Goal: Information Seeking & Learning: Learn about a topic

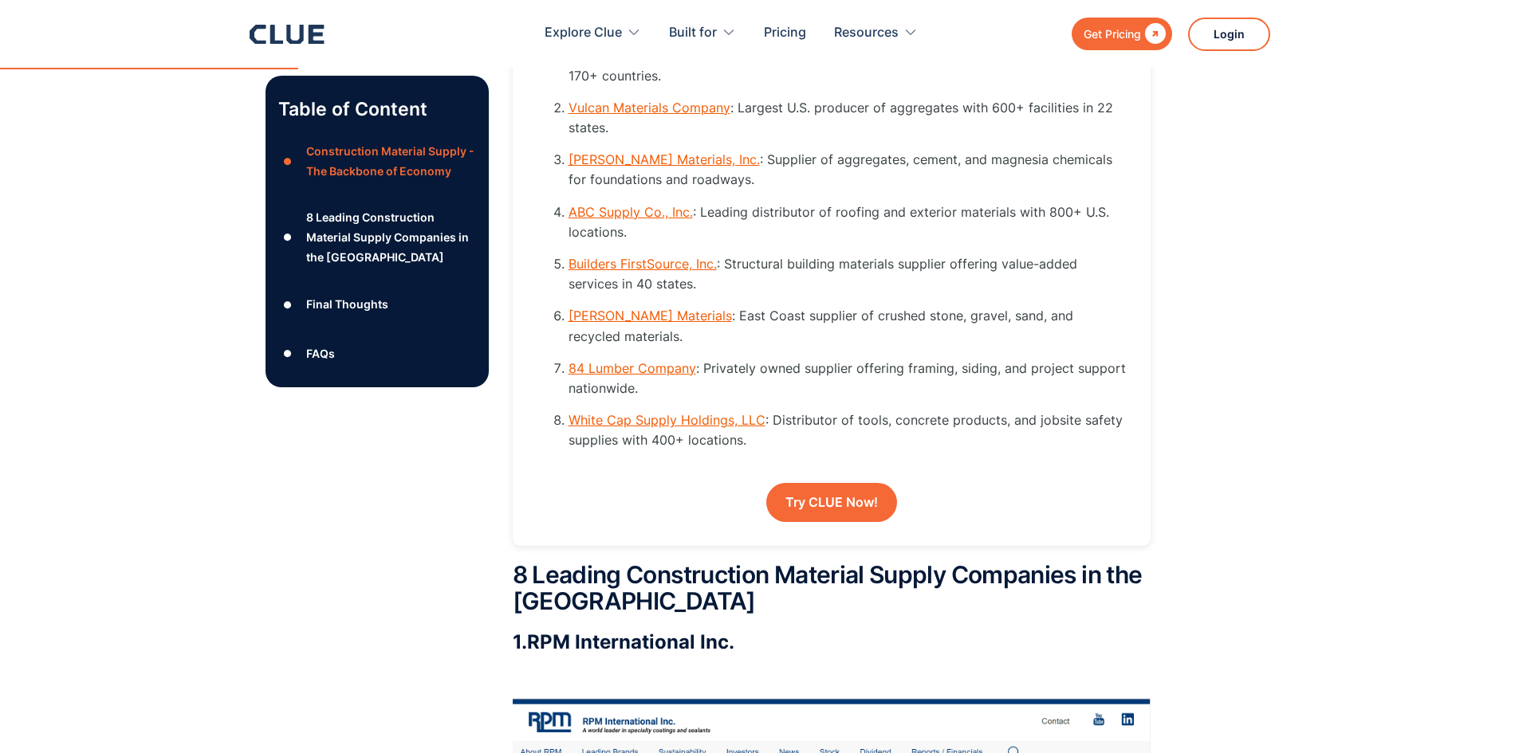
scroll to position [2258, 0]
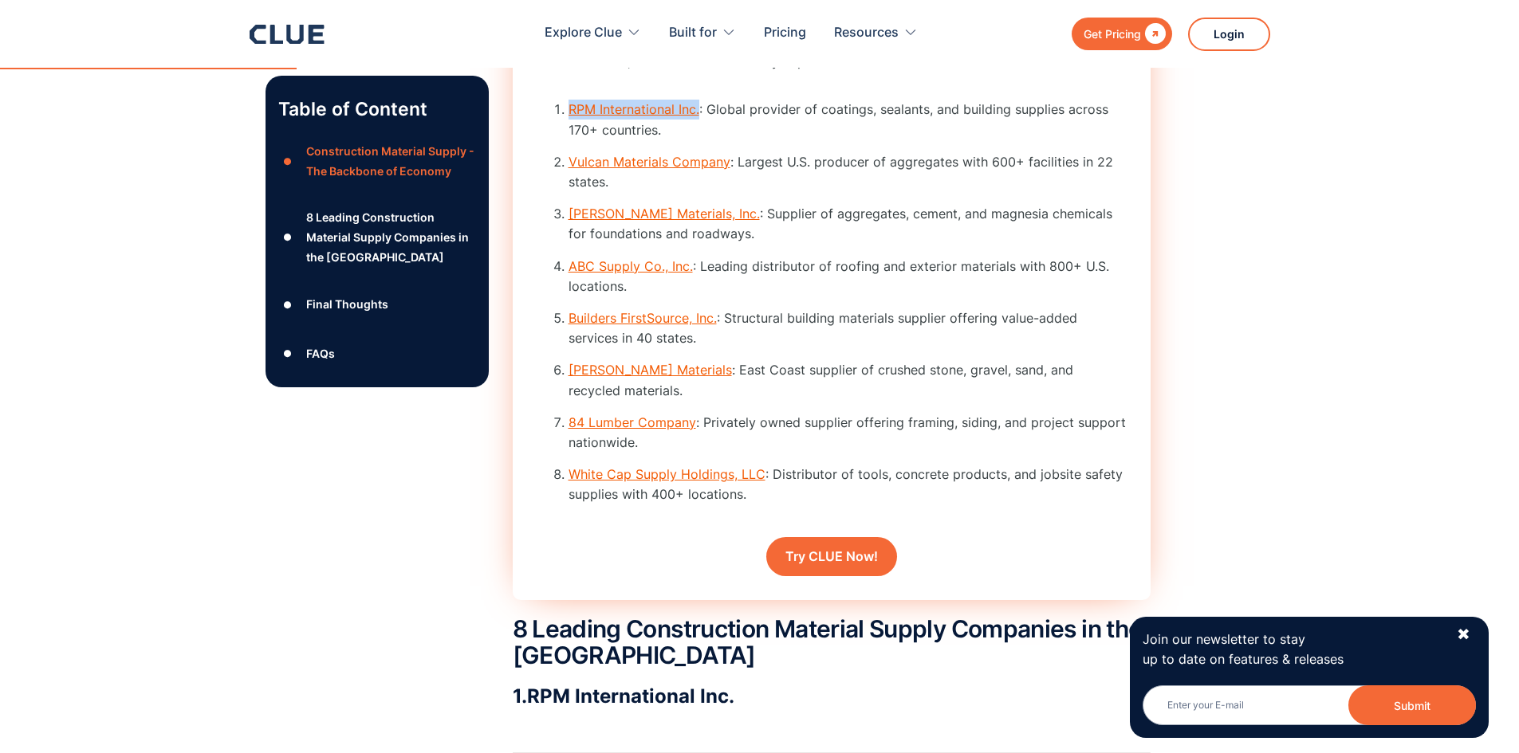
drag, startPoint x: 701, startPoint y: 139, endPoint x: 565, endPoint y: 140, distance: 135.5
click at [568, 140] on li "RPM International Inc. : Global provider of coatings, sealants, and building su…" at bounding box center [847, 120] width 558 height 40
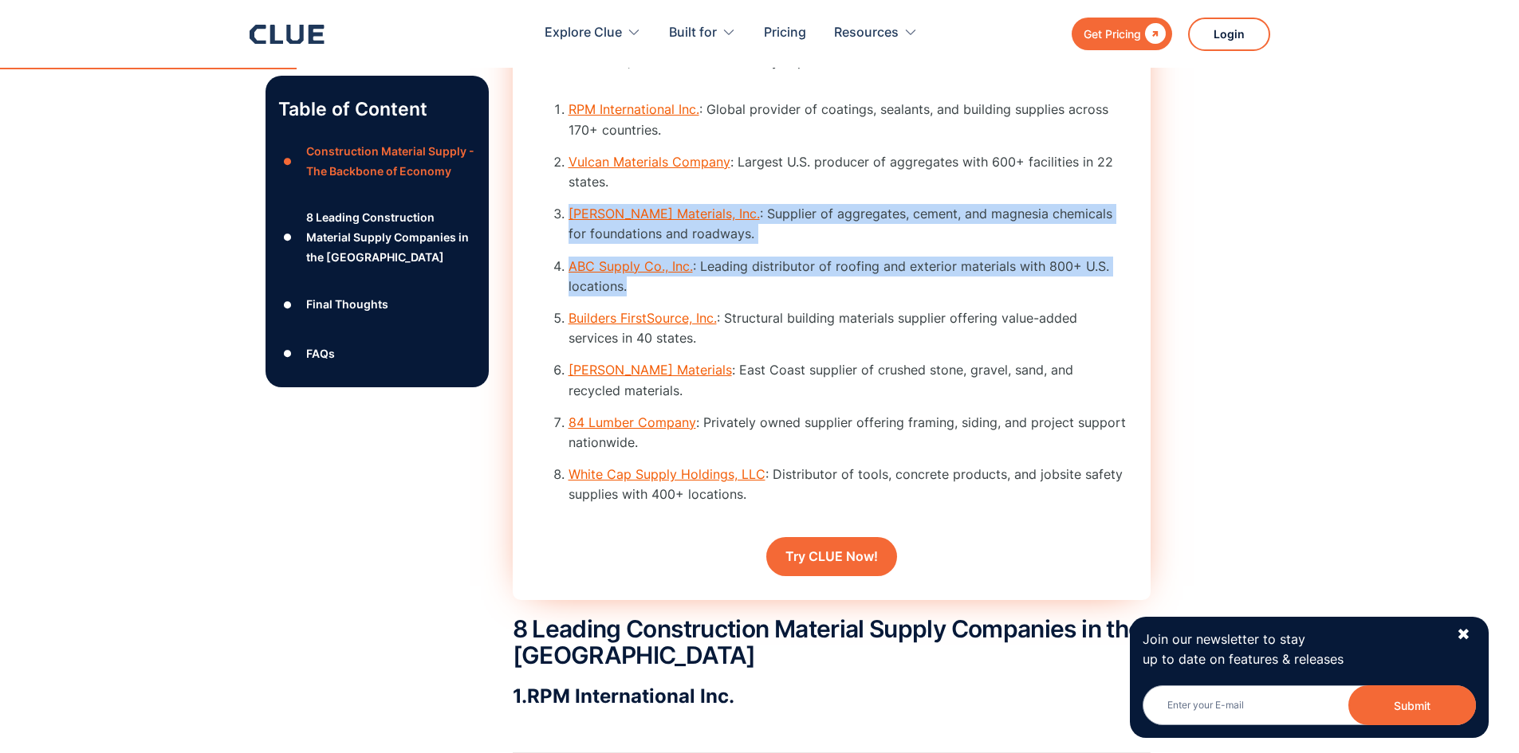
drag, startPoint x: 792, startPoint y: 213, endPoint x: 825, endPoint y: 321, distance: 113.2
click at [825, 321] on ol "RPM International Inc. : Global provider of coatings, sealants, and building su…" at bounding box center [832, 308] width 590 height 417
click at [825, 297] on li "ABC Supply Co., Inc. : Leading distributor of roofing and exterior materials wi…" at bounding box center [847, 277] width 558 height 40
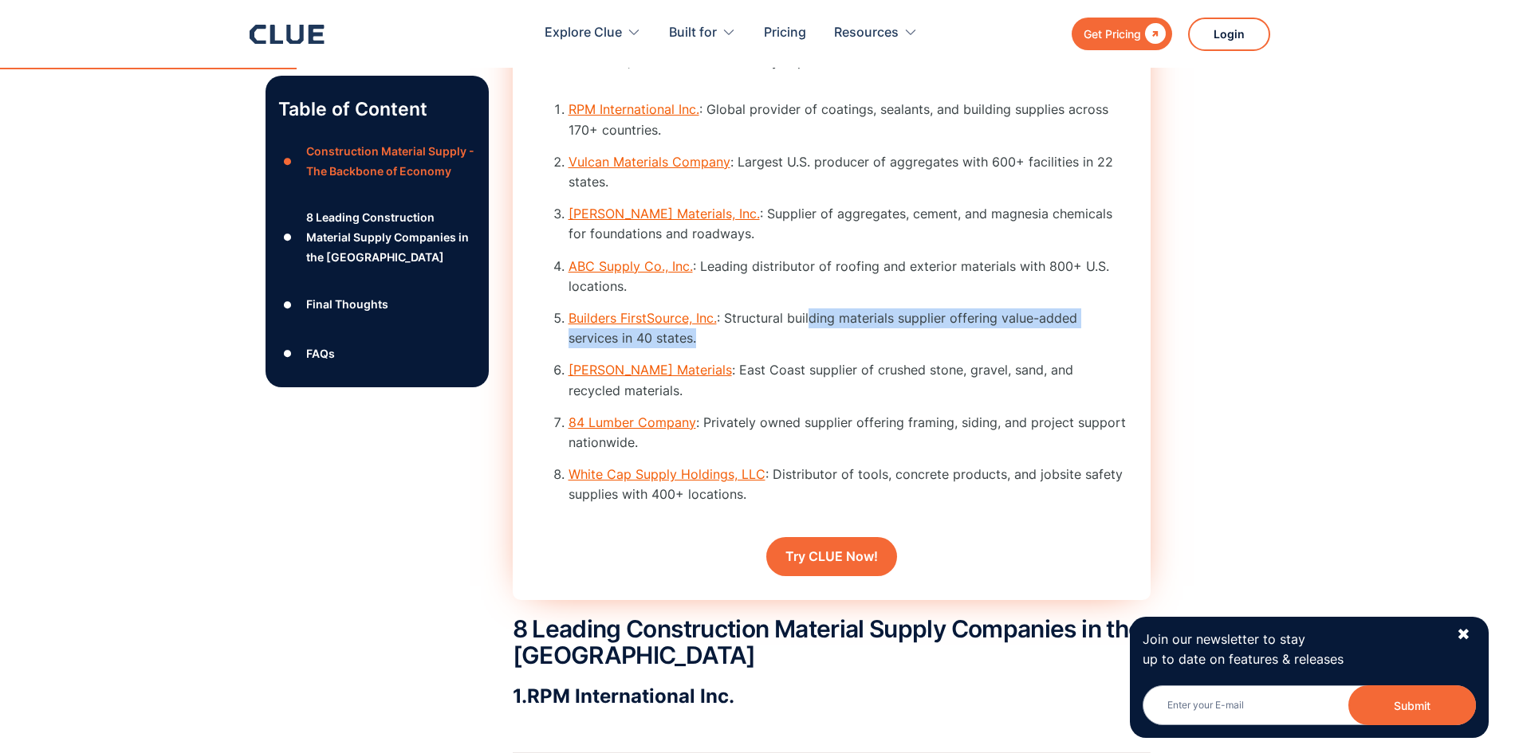
drag, startPoint x: 808, startPoint y: 332, endPoint x: 811, endPoint y: 363, distance: 30.4
click at [811, 363] on ol "RPM International Inc. : Global provider of coatings, sealants, and building su…" at bounding box center [832, 308] width 590 height 417
click at [811, 348] on li "Builders FirstSource, Inc. : Structural building materials supplier offering va…" at bounding box center [847, 329] width 558 height 40
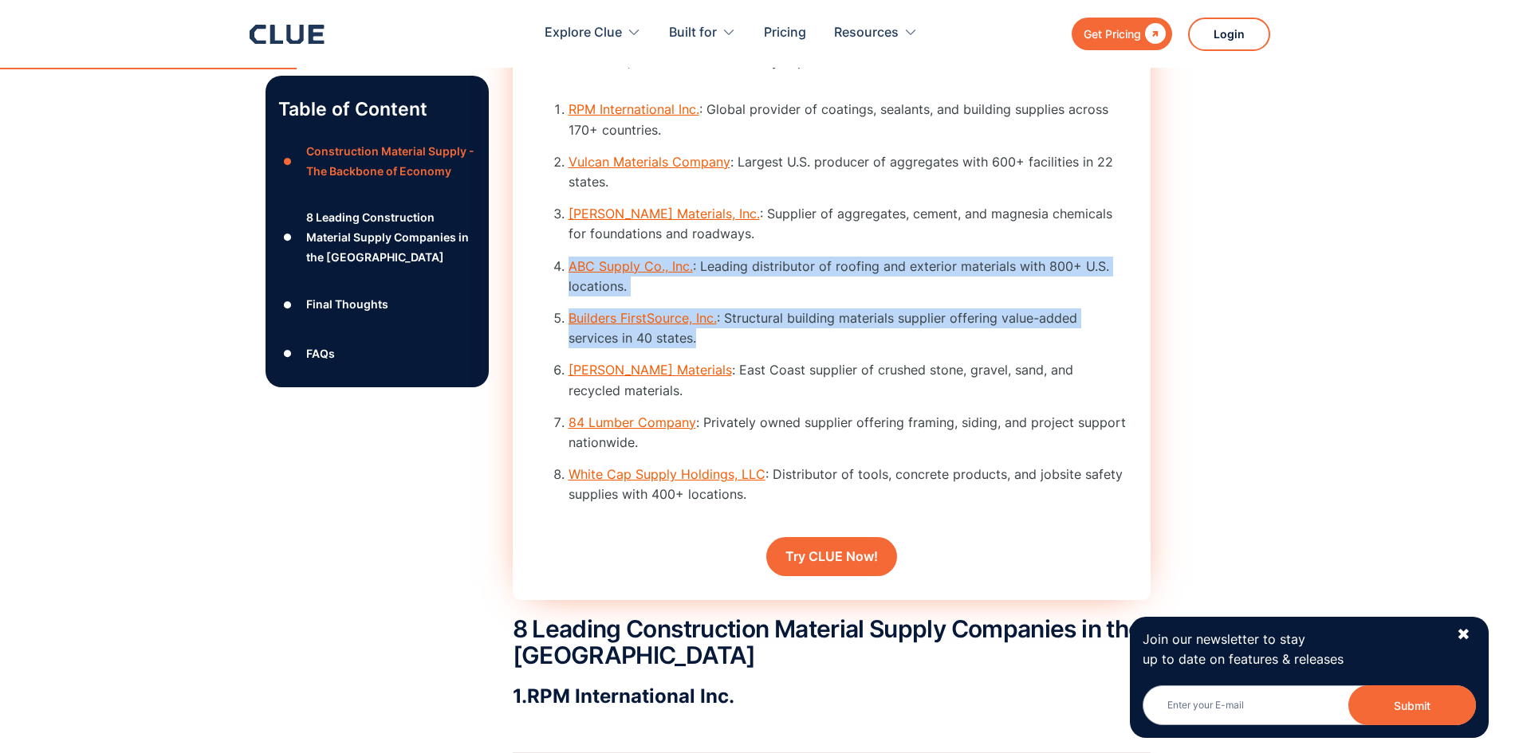
drag, startPoint x: 811, startPoint y: 363, endPoint x: 795, endPoint y: 262, distance: 101.7
click at [795, 264] on ol "RPM International Inc. : Global provider of coatings, sealants, and building su…" at bounding box center [832, 308] width 590 height 417
click at [795, 244] on li "[PERSON_NAME] Materials, Inc. : Supplier of aggregates, cement, and magnesia ch…" at bounding box center [847, 224] width 558 height 40
drag, startPoint x: 795, startPoint y: 254, endPoint x: 781, endPoint y: 367, distance: 113.2
click at [781, 367] on ol "RPM International Inc. : Global provider of coatings, sealants, and building su…" at bounding box center [832, 308] width 590 height 417
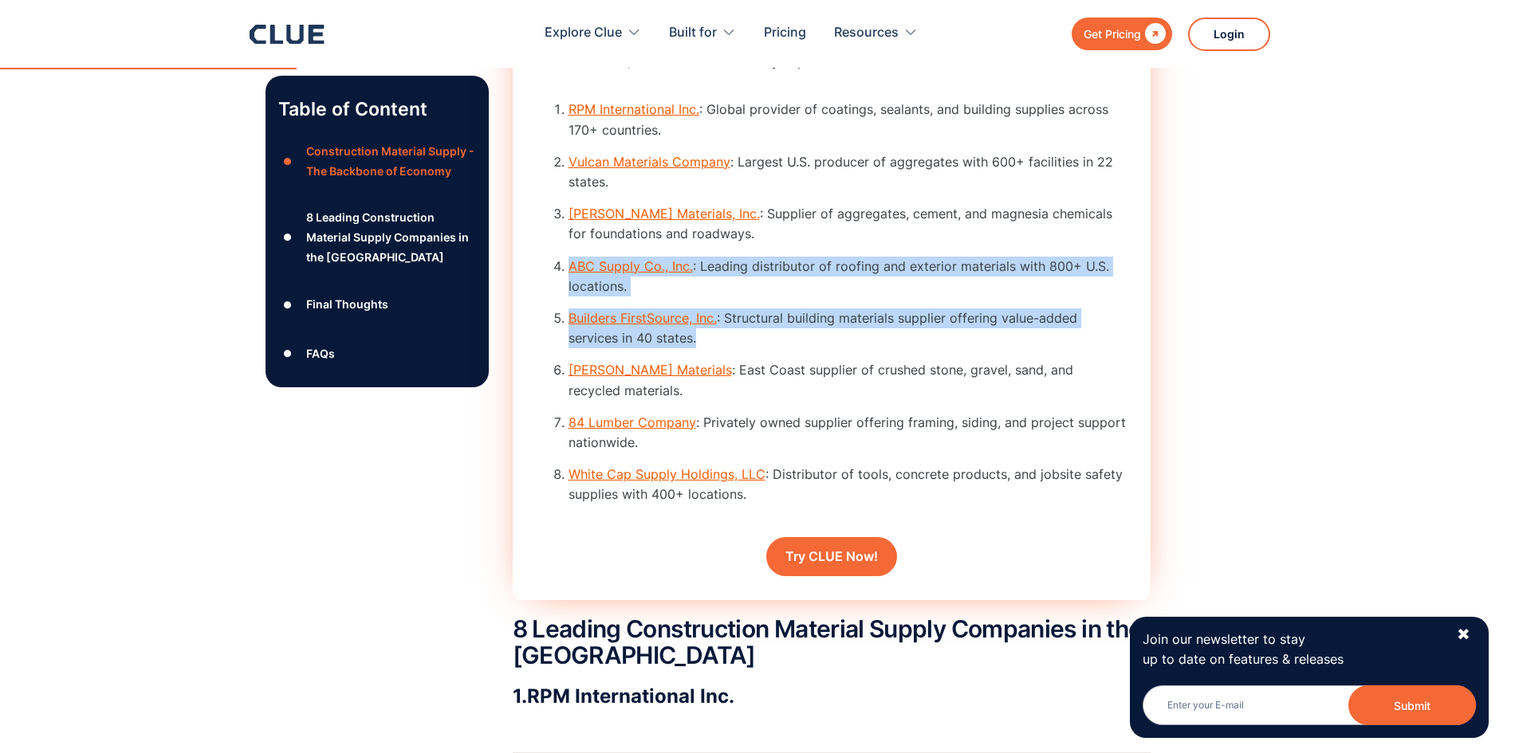
click at [781, 348] on li "Builders FirstSource, Inc. : Structural building materials supplier offering va…" at bounding box center [847, 329] width 558 height 40
drag, startPoint x: 781, startPoint y: 367, endPoint x: 792, endPoint y: 264, distance: 103.4
click at [792, 265] on ol "RPM International Inc. : Global provider of coatings, sealants, and building su…" at bounding box center [832, 308] width 590 height 417
click at [792, 244] on li "[PERSON_NAME] Materials, Inc. : Supplier of aggregates, cement, and magnesia ch…" at bounding box center [847, 224] width 558 height 40
drag, startPoint x: 792, startPoint y: 264, endPoint x: 789, endPoint y: 358, distance: 94.1
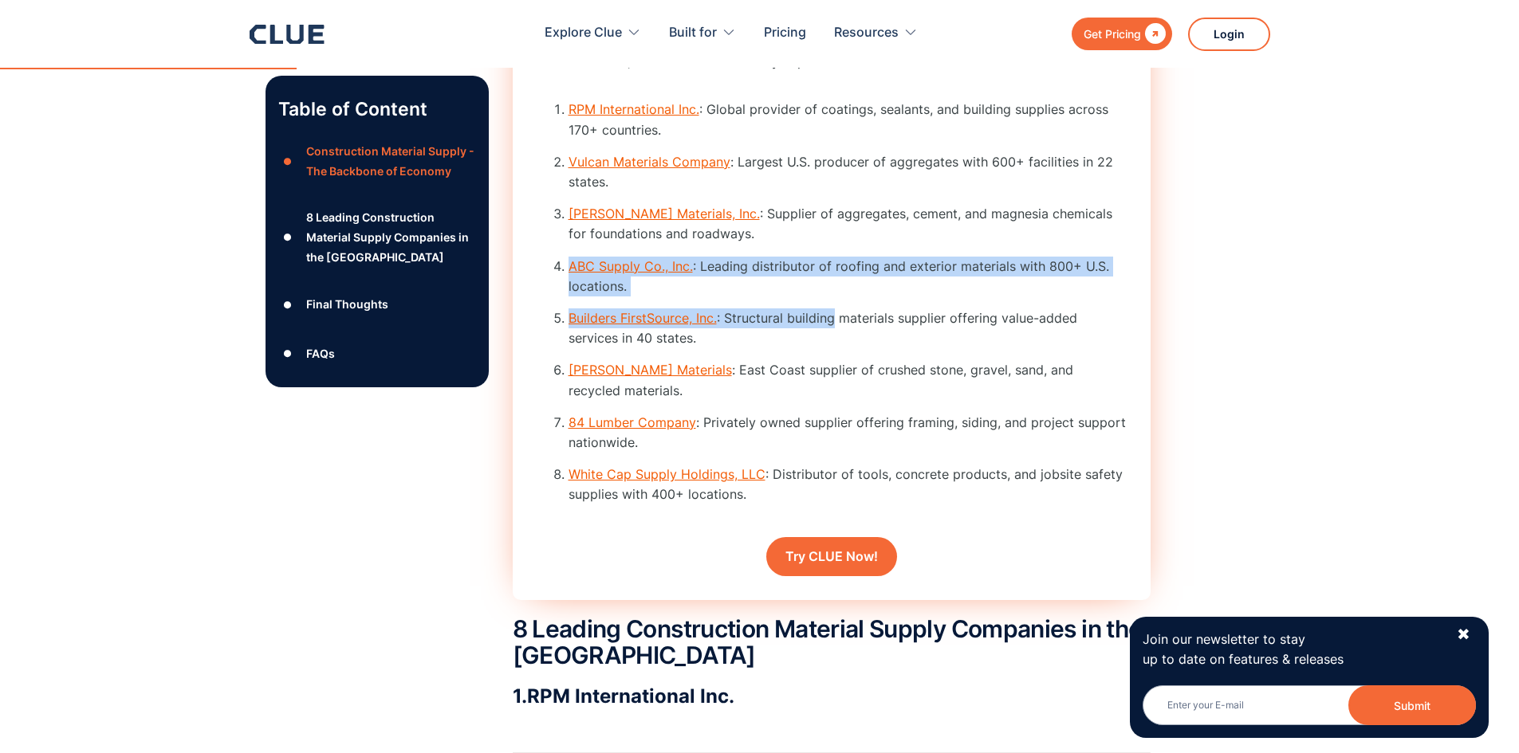
click at [789, 358] on ol "RPM International Inc. : Global provider of coatings, sealants, and building su…" at bounding box center [832, 308] width 590 height 417
click at [789, 348] on li "Builders FirstSource, Inc. : Structural building materials supplier offering va…" at bounding box center [847, 329] width 558 height 40
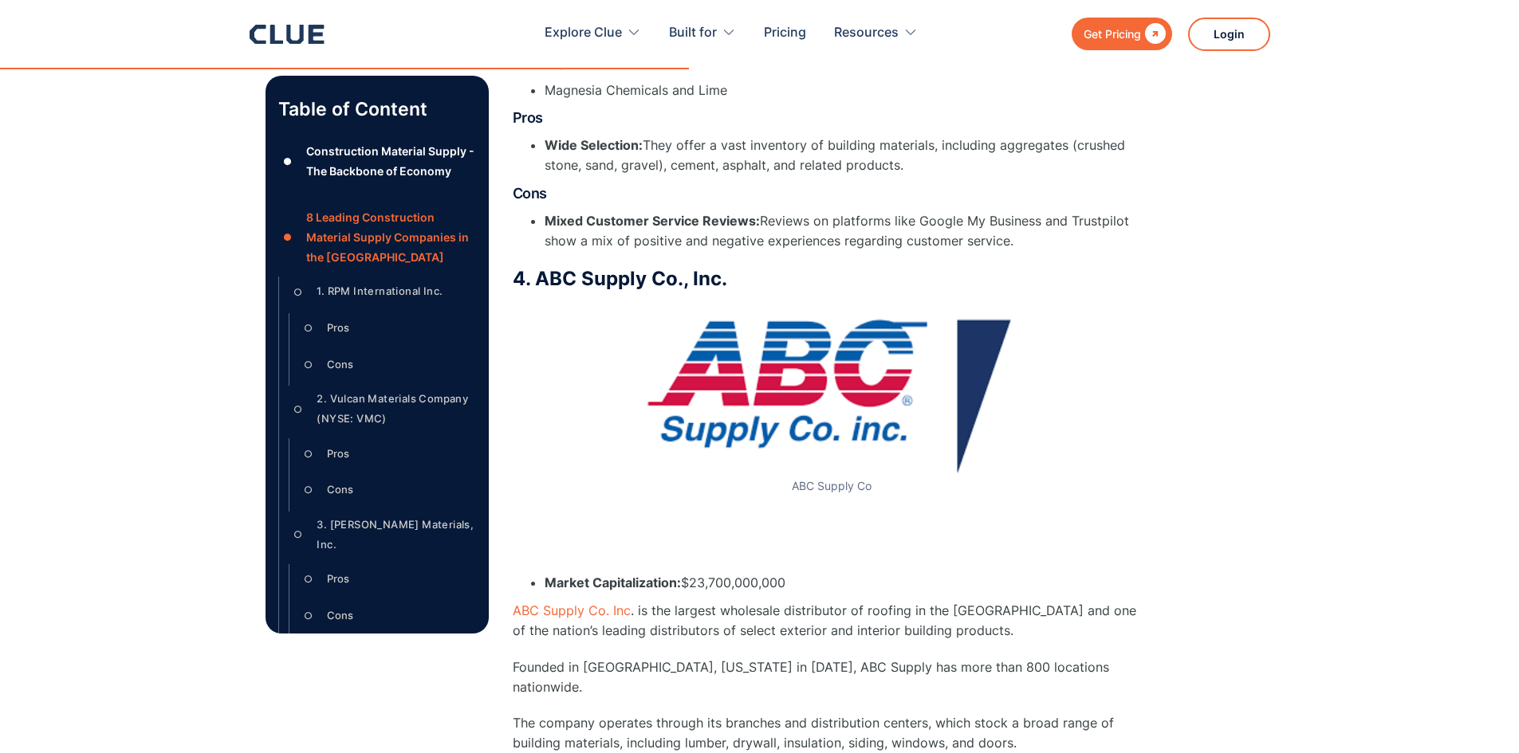
scroll to position [6378, 0]
